Goal: Check status: Check status

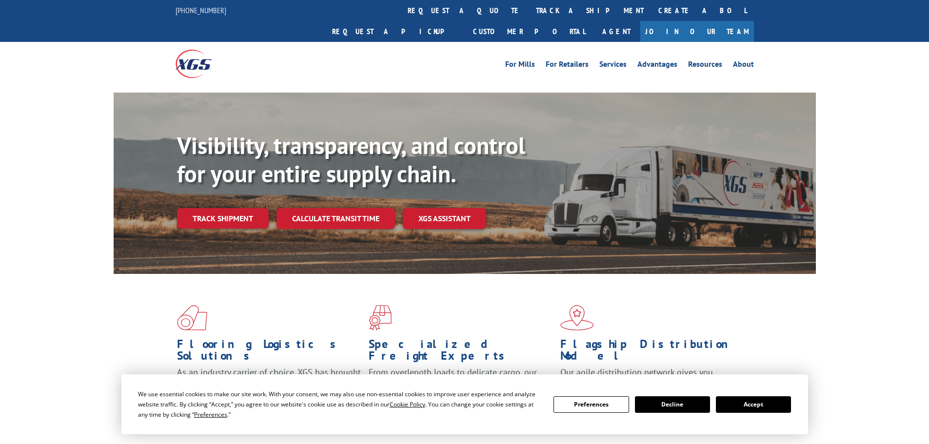
click at [211, 208] on link "Track shipment" at bounding box center [223, 218] width 92 height 20
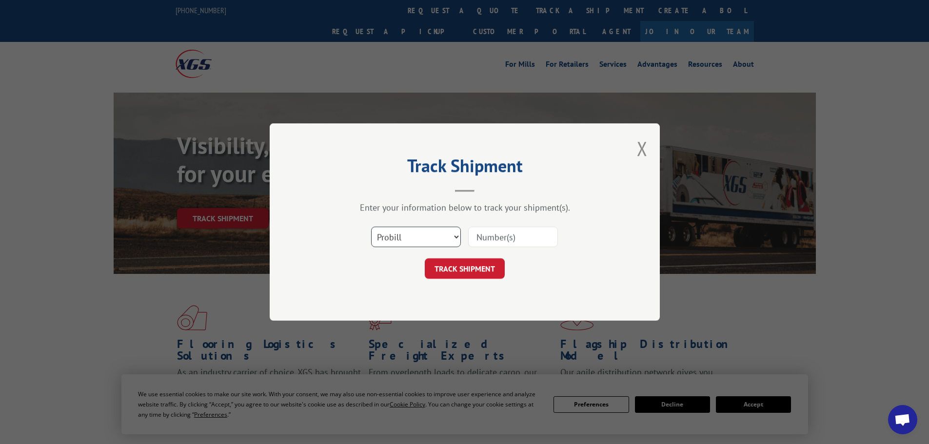
drag, startPoint x: 433, startPoint y: 227, endPoint x: 424, endPoint y: 227, distance: 8.8
click at [429, 228] on select "Select category... Probill BOL PO" at bounding box center [416, 237] width 90 height 20
select select "po"
click at [371, 227] on select "Select category... Probill BOL PO" at bounding box center [416, 237] width 90 height 20
click at [489, 239] on input at bounding box center [513, 237] width 90 height 20
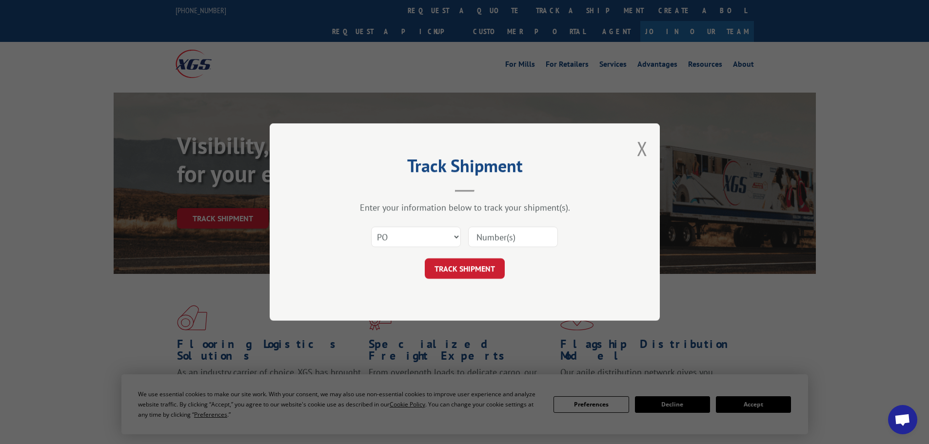
paste input "09545085"
type input "09545085"
click at [467, 274] on button "TRACK SHIPMENT" at bounding box center [465, 269] width 80 height 20
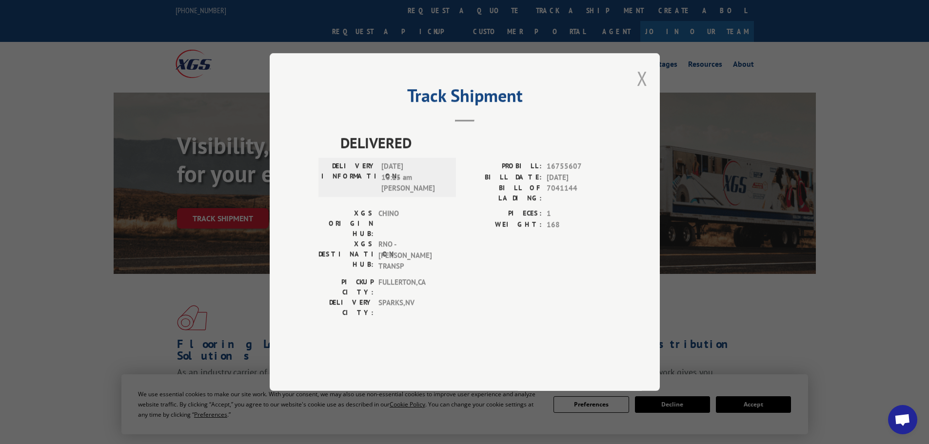
click at [643, 91] on button "Close modal" at bounding box center [642, 78] width 11 height 26
